Goal: Information Seeking & Learning: Learn about a topic

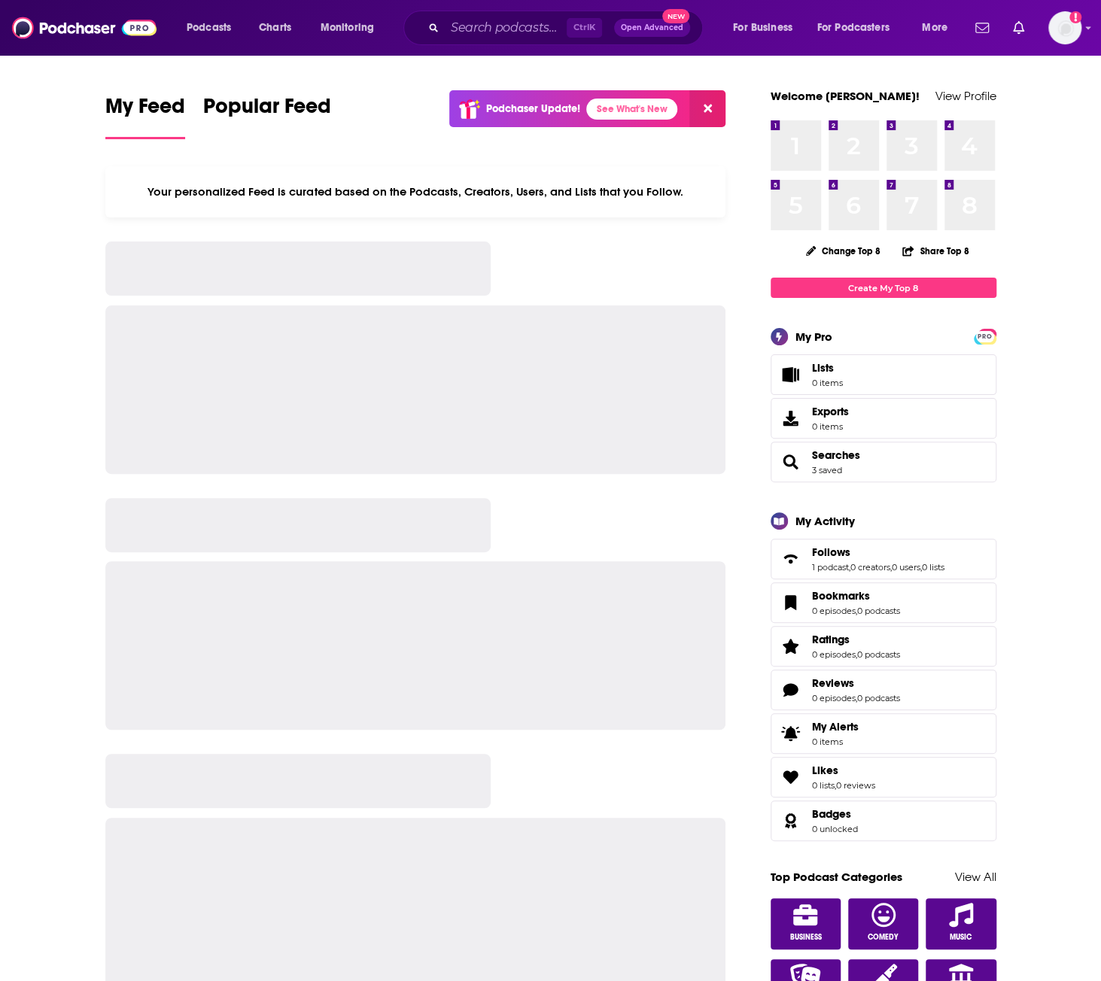
click at [528, 14] on div "Ctrl K Open Advanced New" at bounding box center [552, 28] width 299 height 35
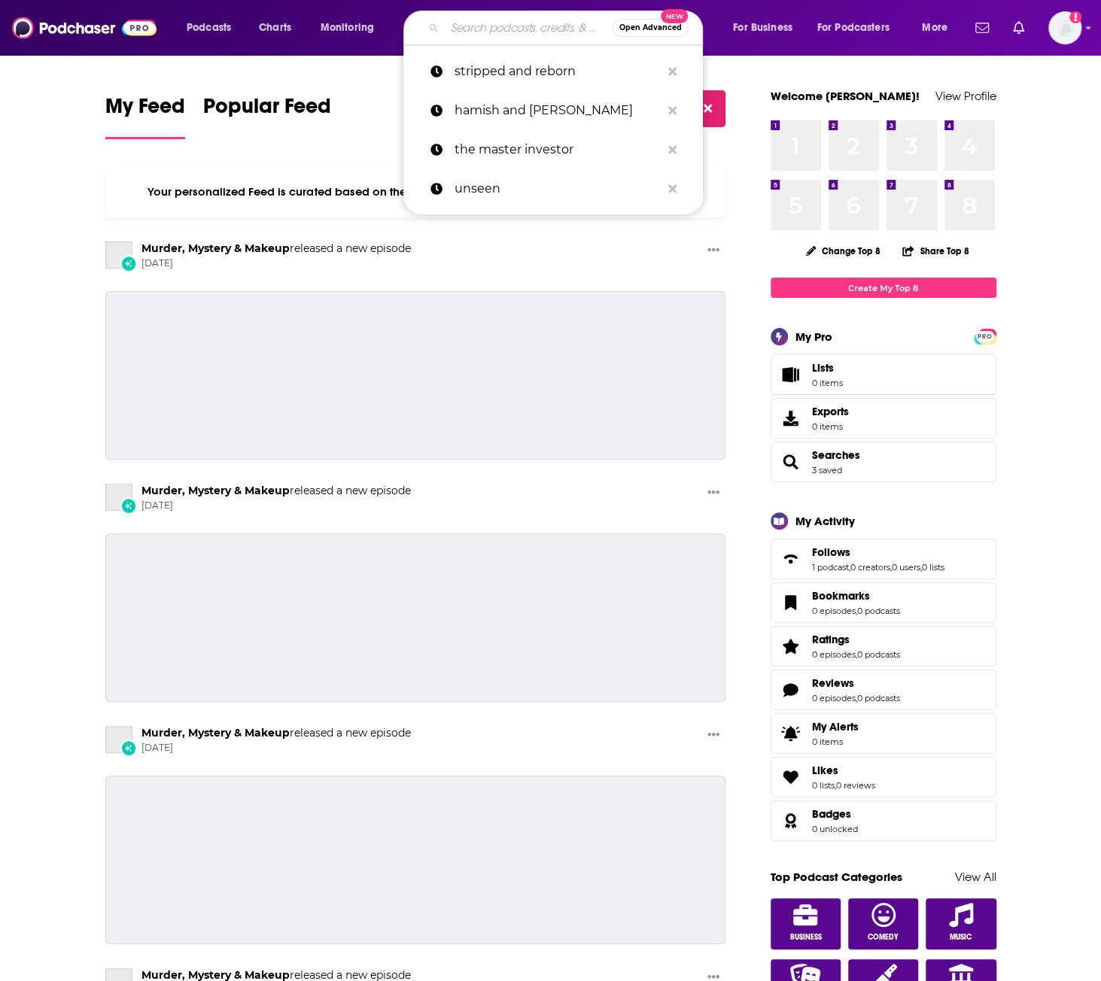
click at [530, 25] on input "Search podcasts, credits, & more..." at bounding box center [529, 28] width 168 height 24
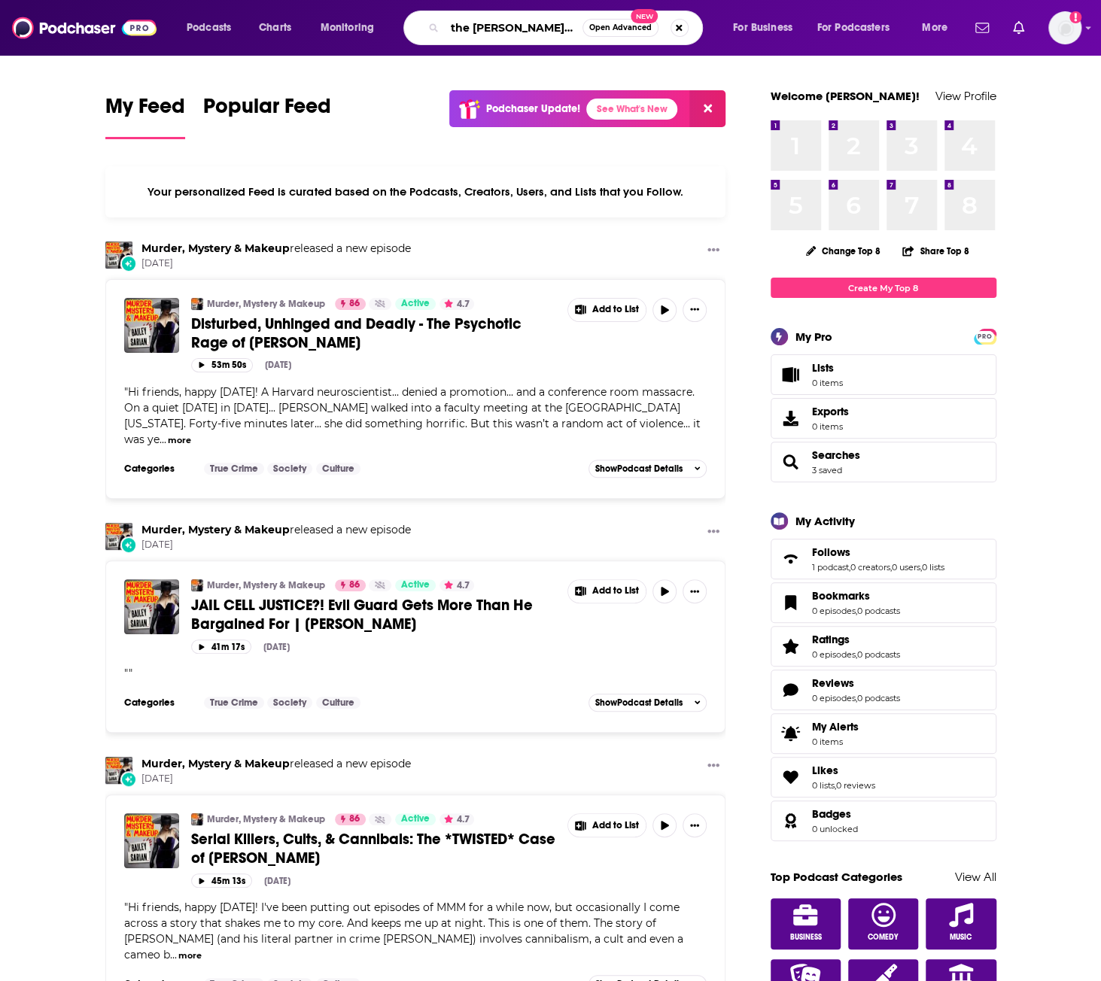
type input "the [PERSON_NAME] podcast"
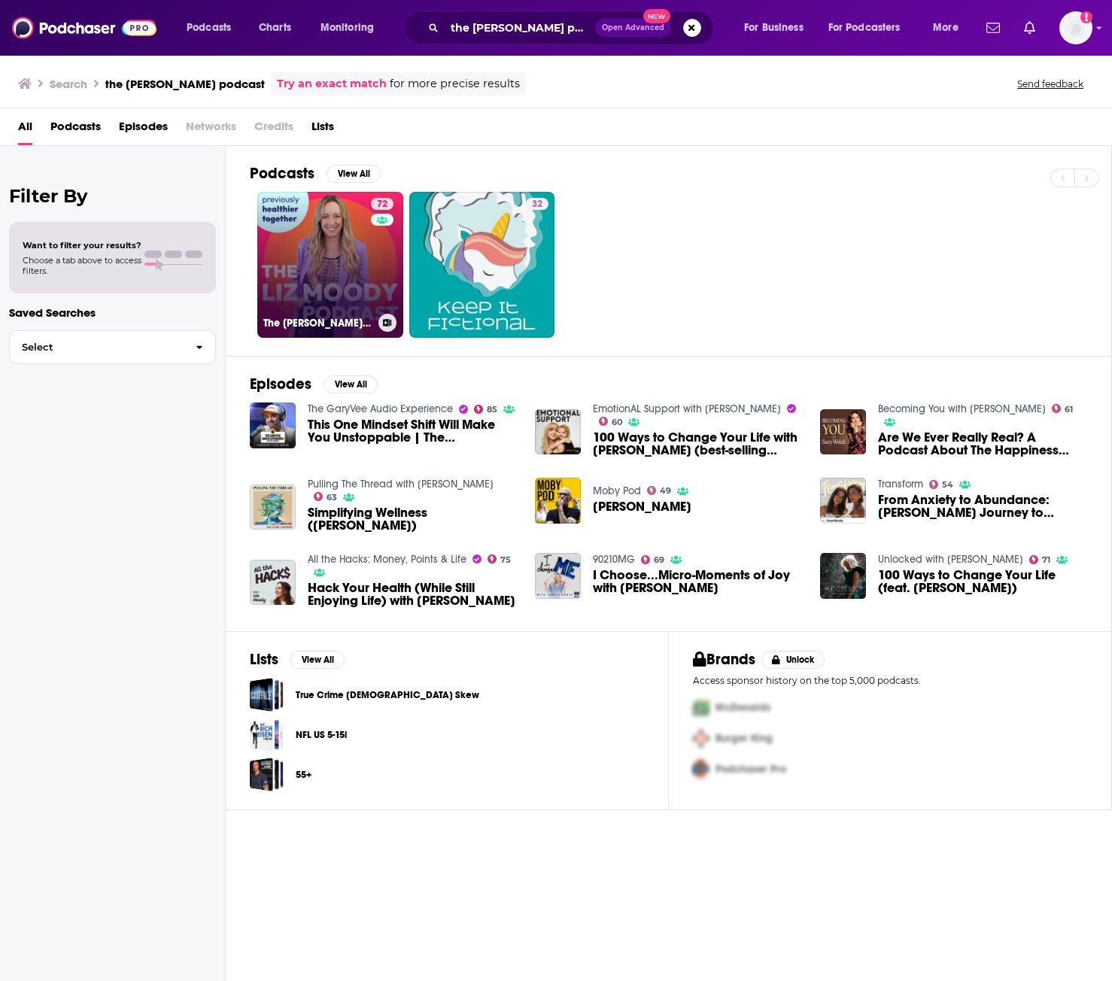
click at [342, 255] on link "72 The [PERSON_NAME] Podcast" at bounding box center [330, 265] width 146 height 146
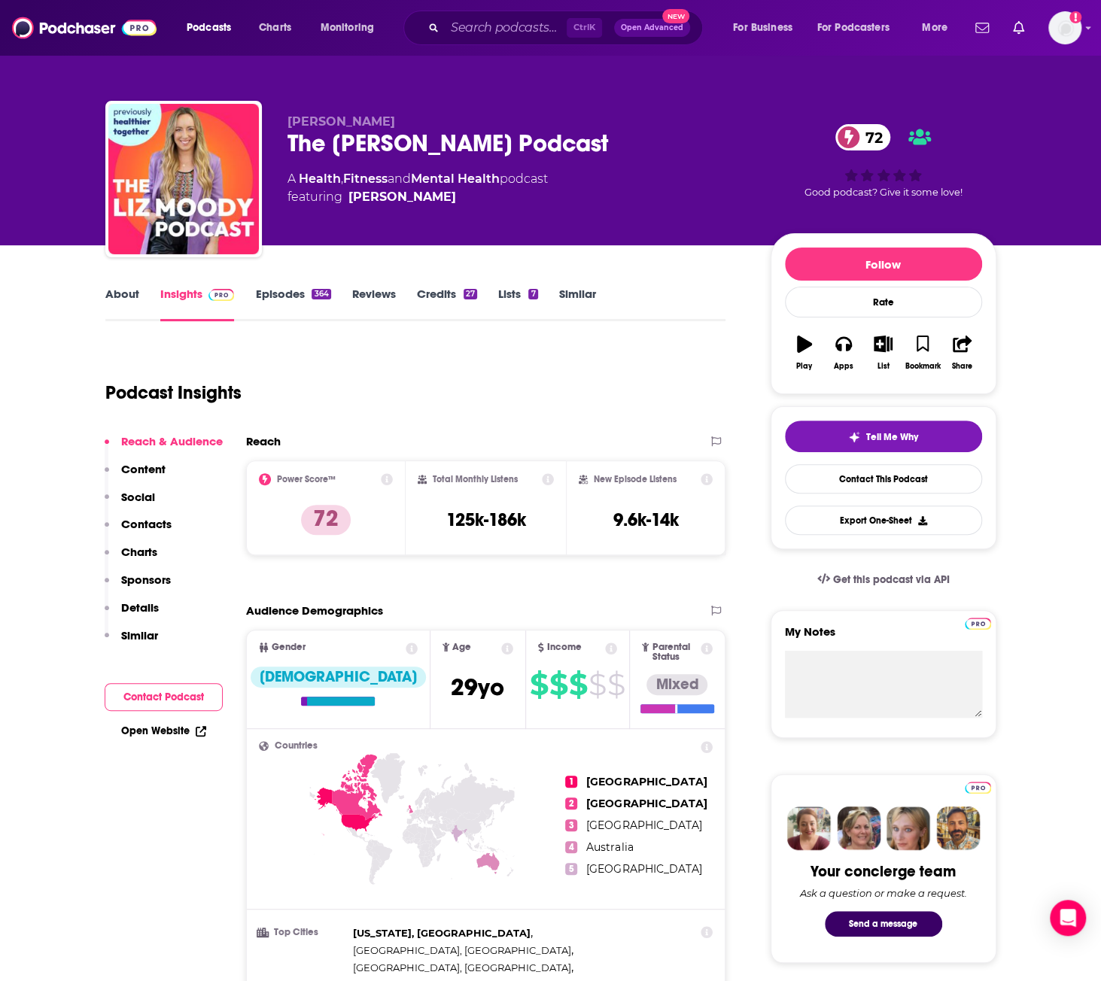
click at [506, 405] on div "Podcast Insights" at bounding box center [409, 383] width 609 height 77
click at [451, 361] on div "Podcast Insights" at bounding box center [409, 383] width 609 height 77
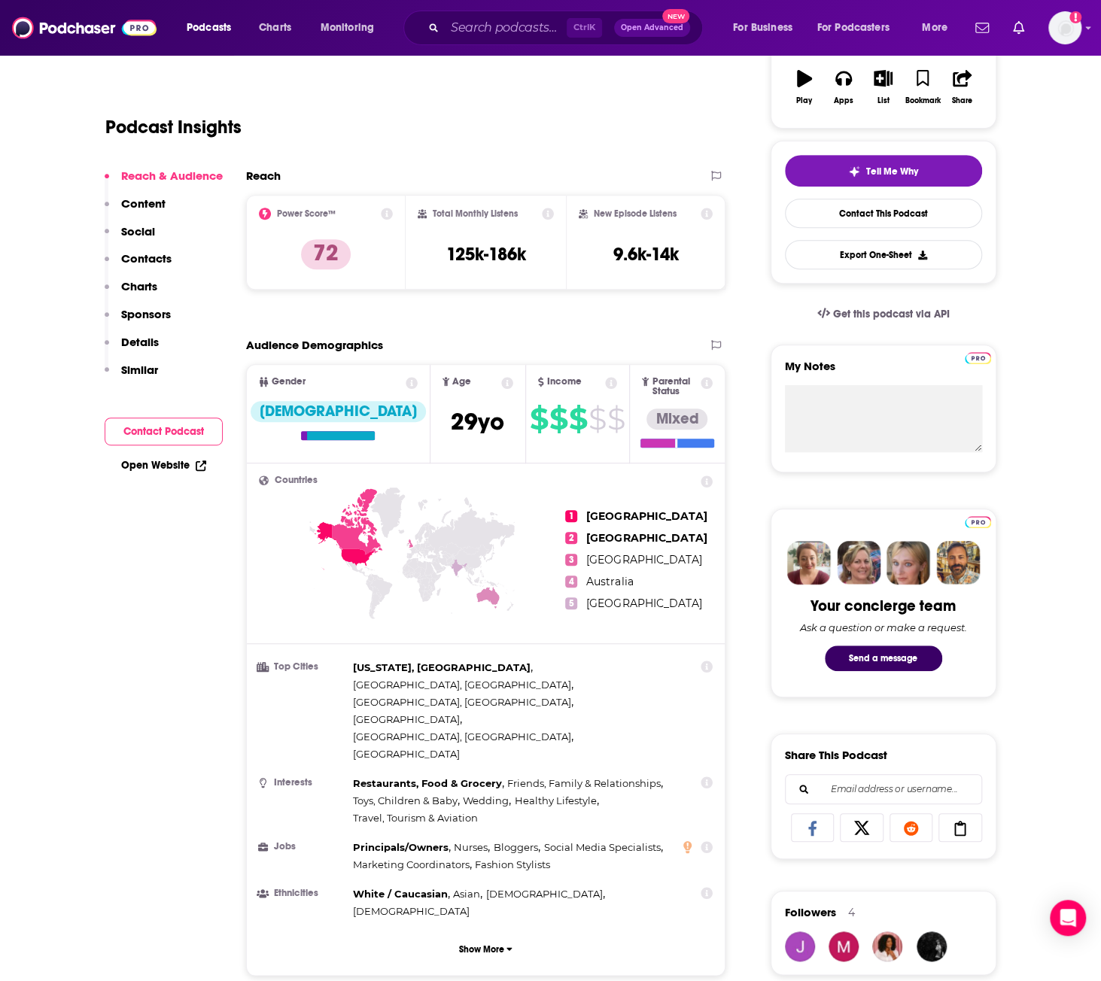
scroll to position [150, 0]
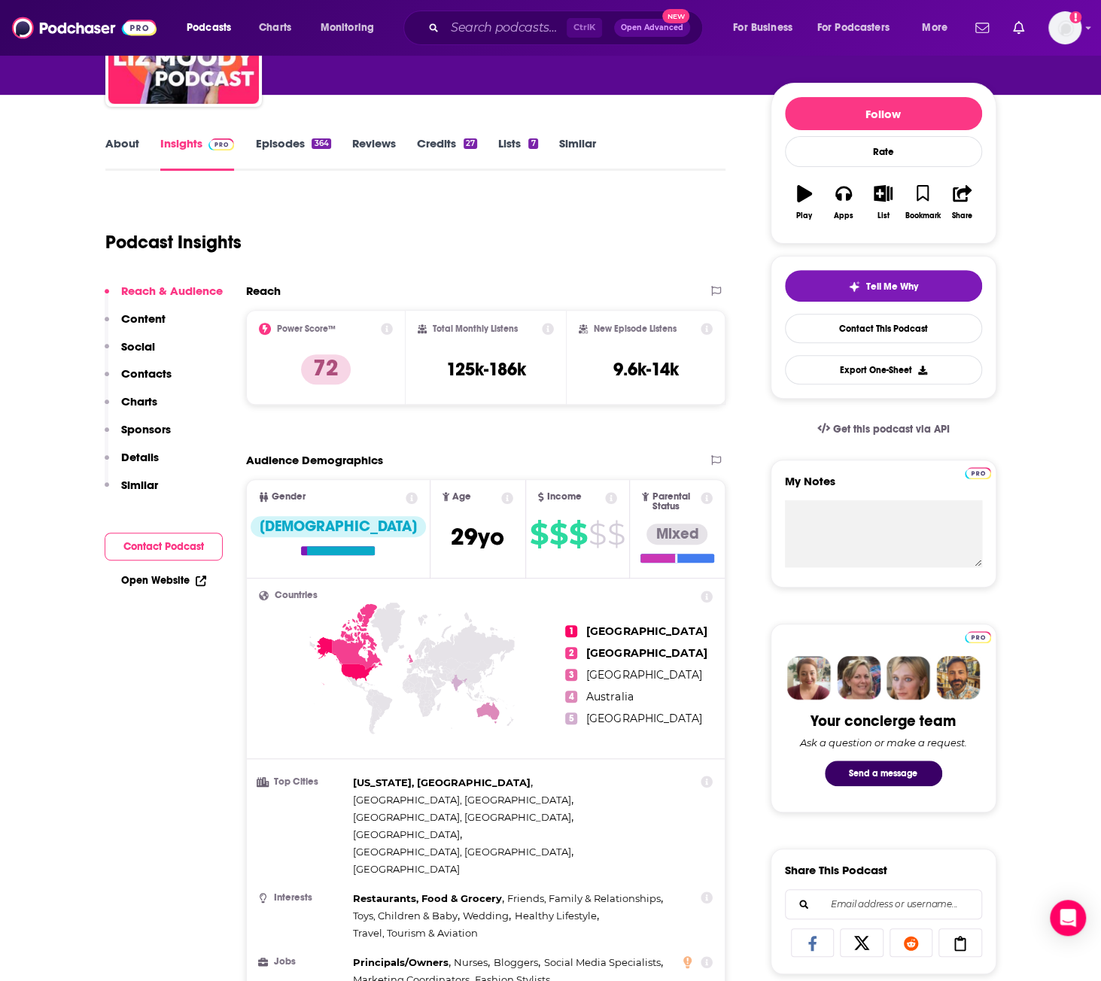
click at [399, 225] on div "Podcast Insights" at bounding box center [409, 233] width 609 height 77
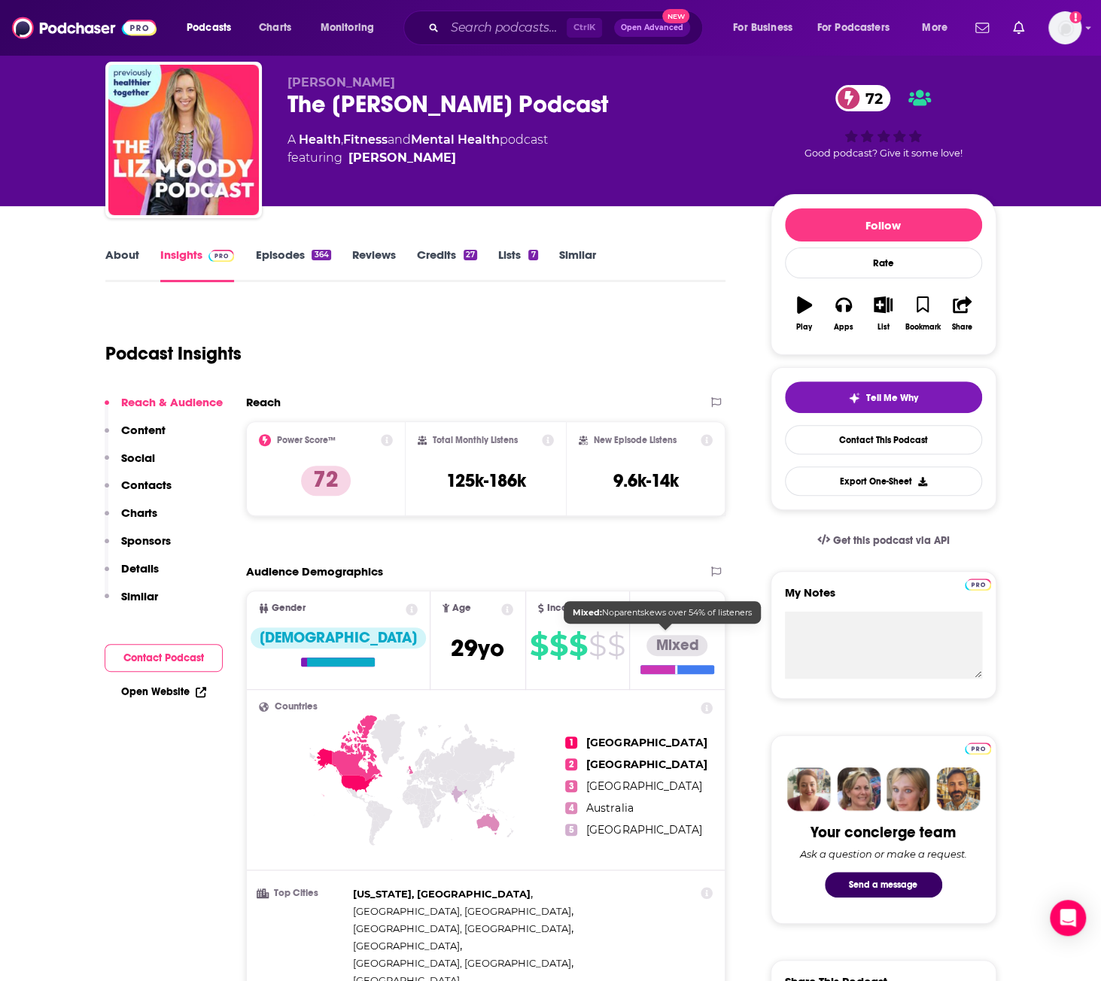
scroll to position [0, 0]
